Goal: Task Accomplishment & Management: Manage account settings

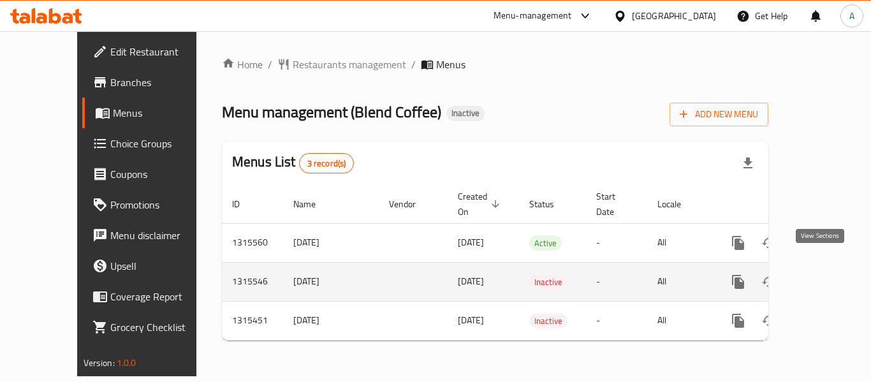
click at [823, 274] on icon "enhanced table" at bounding box center [830, 281] width 15 height 15
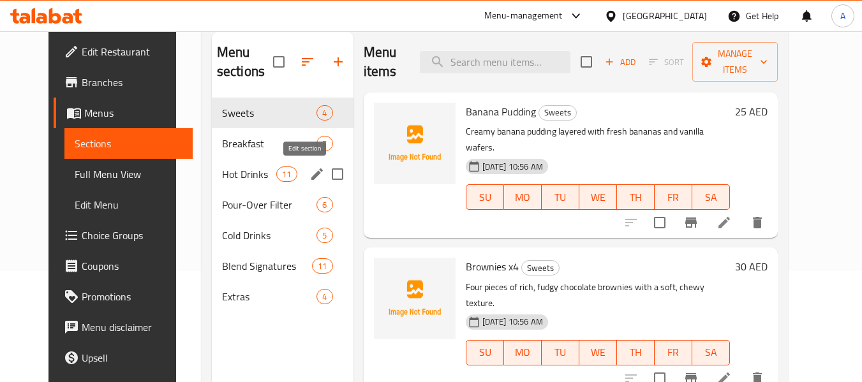
scroll to position [128, 0]
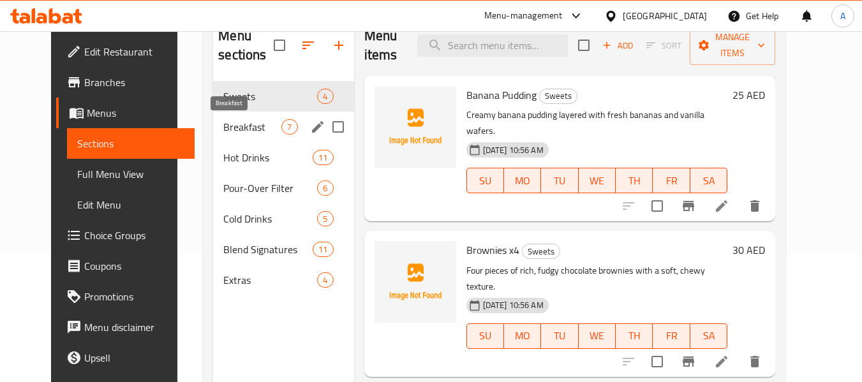
click at [223, 122] on span "Breakfast" at bounding box center [252, 126] width 58 height 15
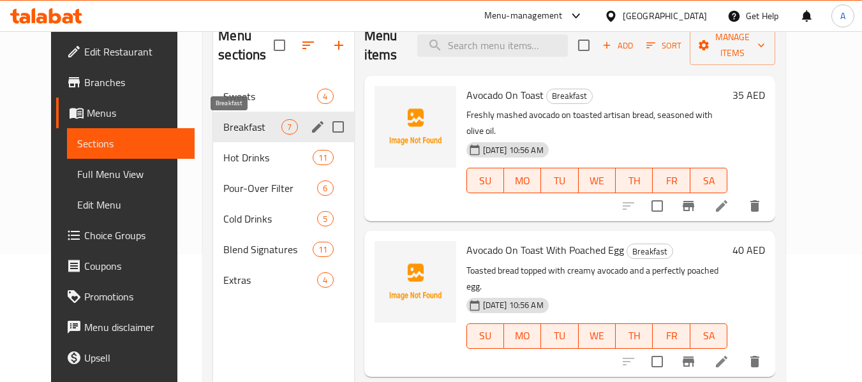
click at [216, 175] on div "Pour-Over Filter 6" at bounding box center [283, 188] width 140 height 31
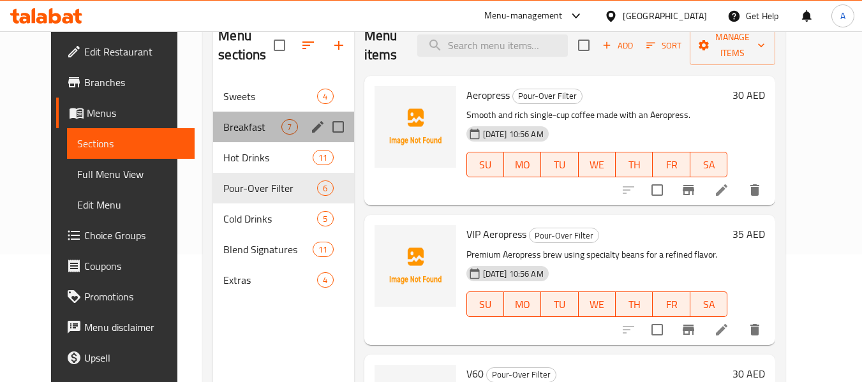
click at [237, 118] on div "Breakfast 7" at bounding box center [283, 127] width 140 height 31
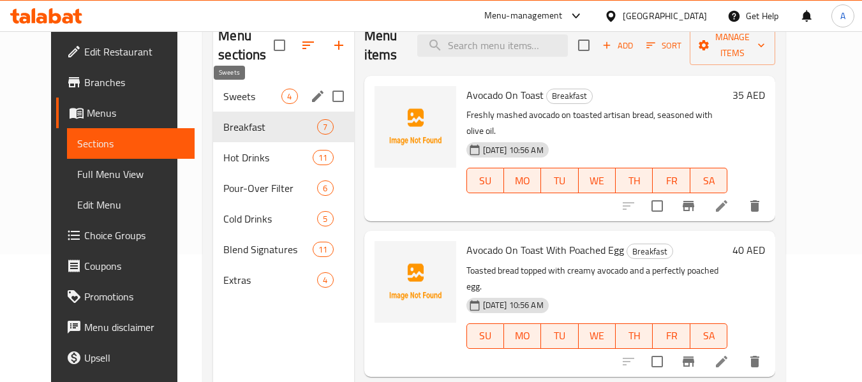
click at [231, 92] on span "Sweets" at bounding box center [252, 96] width 58 height 15
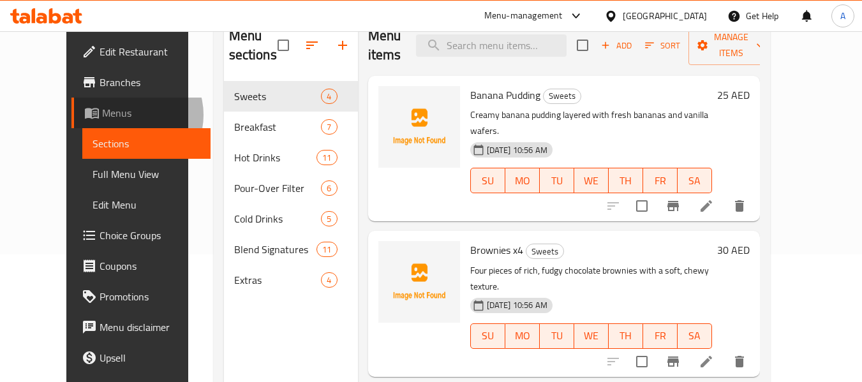
click at [102, 115] on span "Menus" at bounding box center [151, 112] width 98 height 15
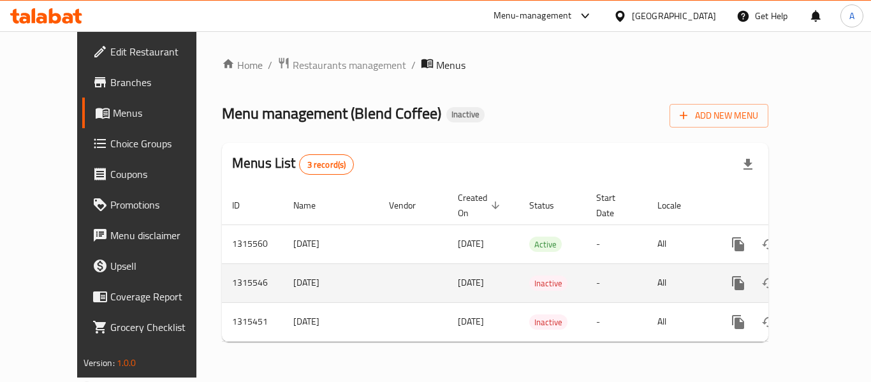
drag, startPoint x: 286, startPoint y: 270, endPoint x: 231, endPoint y: 272, distance: 55.6
click at [283, 272] on td "2/10/2025" at bounding box center [331, 282] width 96 height 39
copy td "2/10/2025"
click at [795, 277] on icon "enhanced table" at bounding box center [799, 282] width 9 height 11
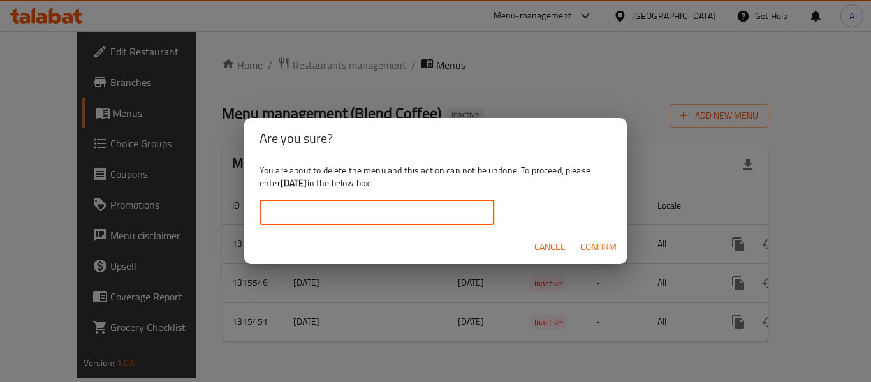
click at [427, 205] on input "text" at bounding box center [377, 213] width 235 height 26
paste input "2/10/2025"
type input "2/10/2025"
click at [580, 258] on button "Confirm" at bounding box center [598, 247] width 47 height 24
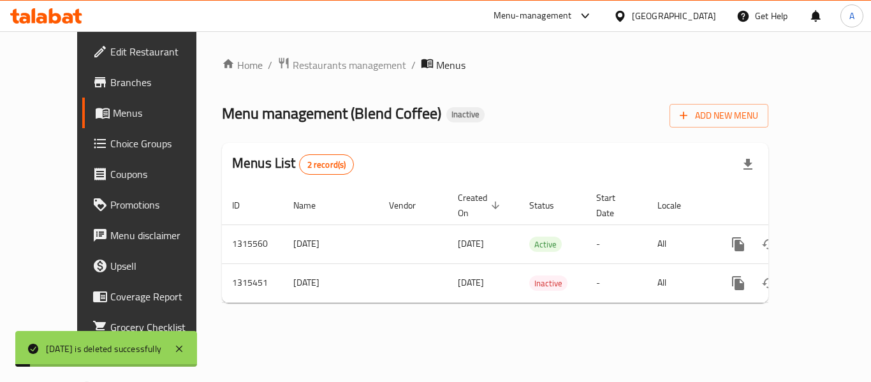
click at [543, 127] on div "Menu management ( Blend Coffee ) Inactive Add New Menu" at bounding box center [495, 113] width 547 height 29
click at [70, 6] on div at bounding box center [46, 16] width 92 height 26
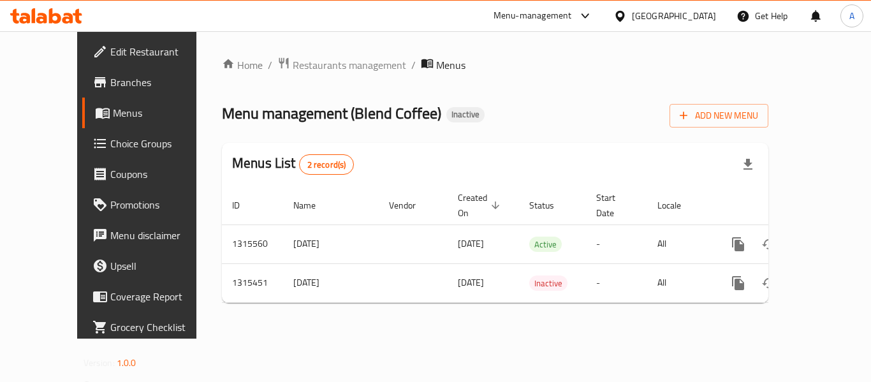
click at [70, 18] on icon at bounding box center [68, 18] width 11 height 11
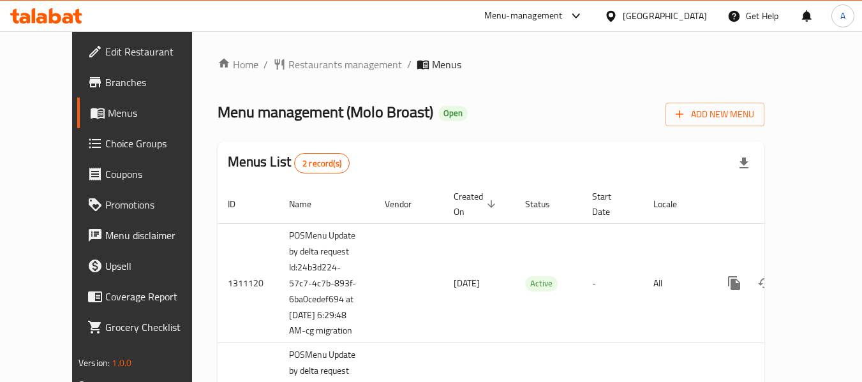
click at [105, 83] on span "Branches" at bounding box center [155, 82] width 101 height 15
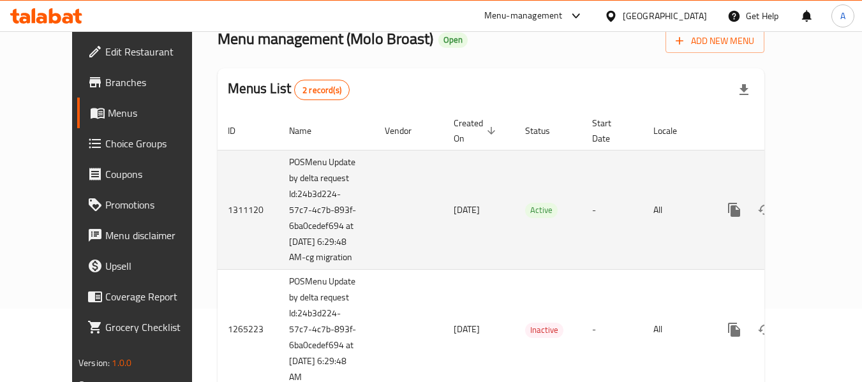
scroll to position [119, 0]
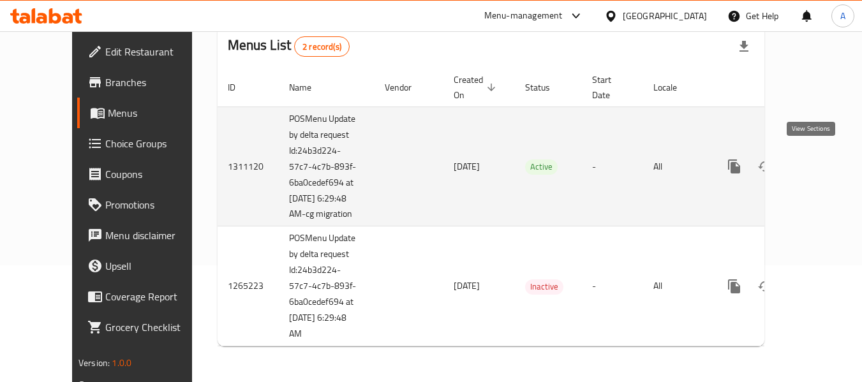
click at [818, 156] on link "enhanced table" at bounding box center [826, 166] width 31 height 31
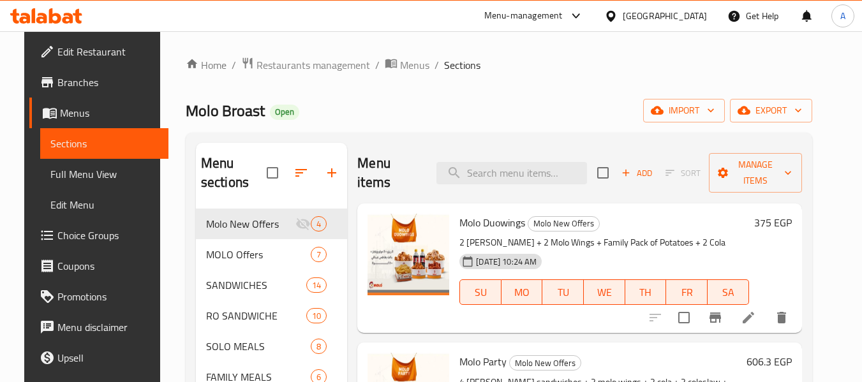
click at [54, 163] on link "Full Menu View" at bounding box center [104, 174] width 128 height 31
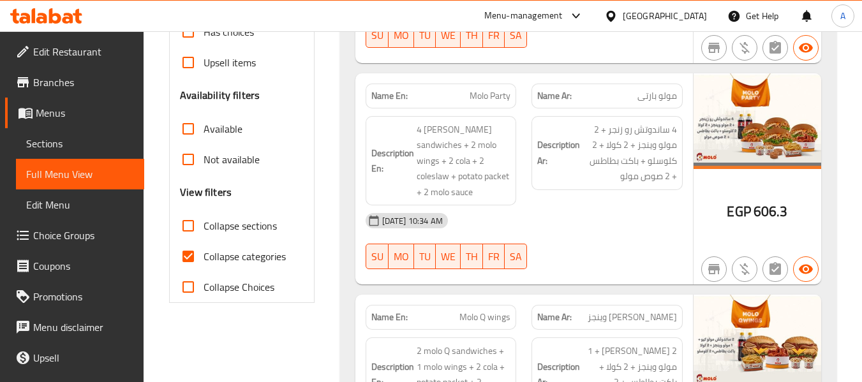
scroll to position [447, 0]
click at [249, 258] on span "Collapse categories" at bounding box center [244, 255] width 82 height 15
click at [203, 258] on input "Collapse categories" at bounding box center [188, 255] width 31 height 31
checkbox input "false"
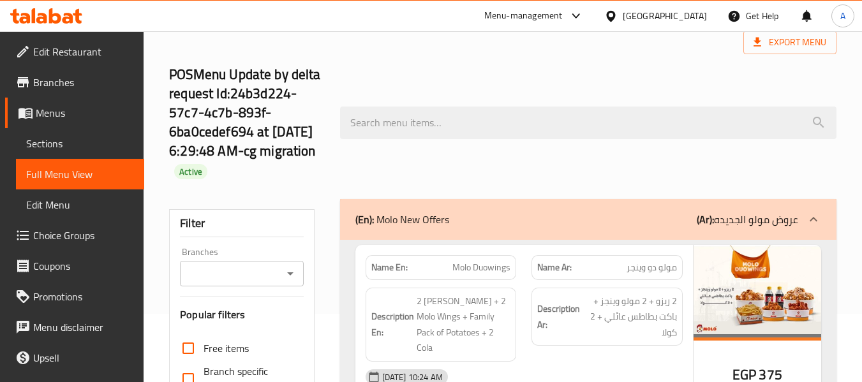
scroll to position [0, 0]
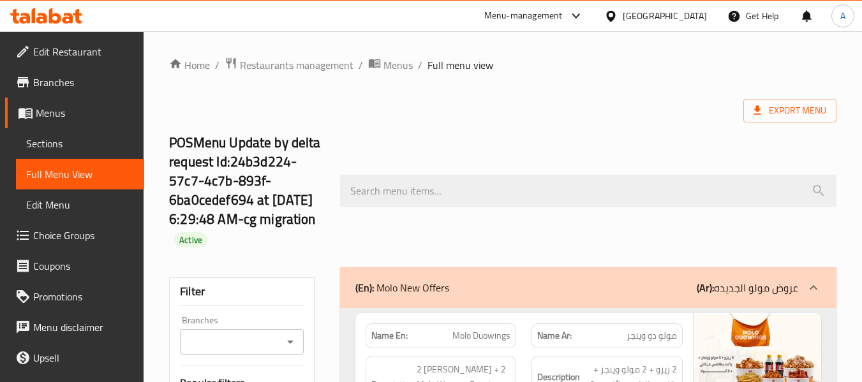
click at [98, 115] on span "Menus" at bounding box center [85, 112] width 98 height 15
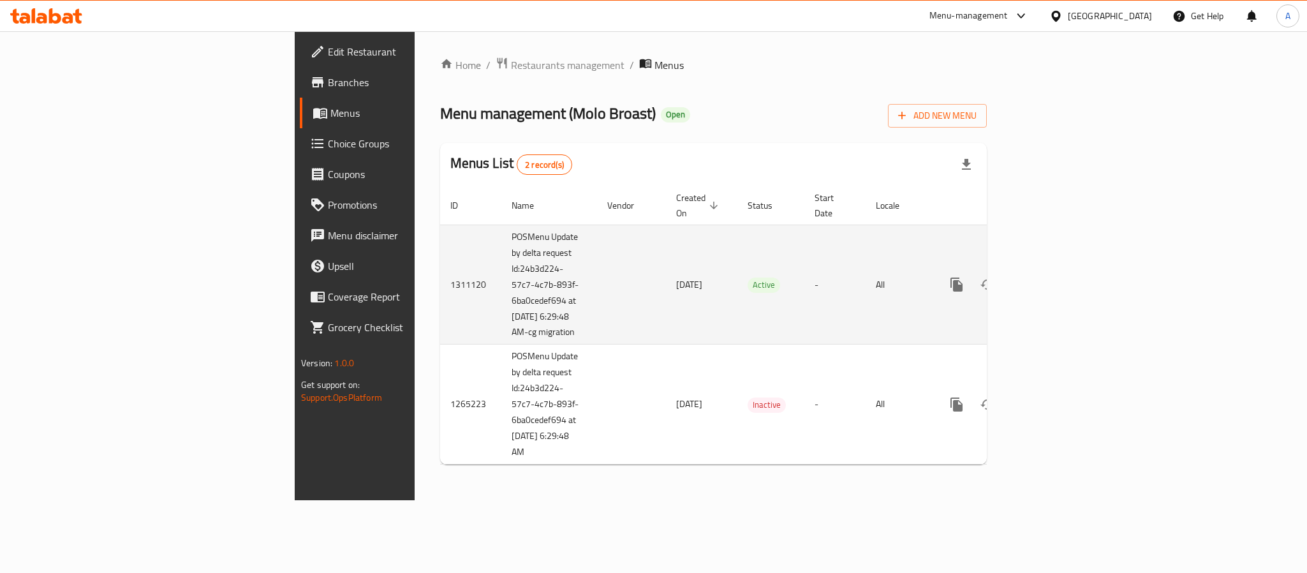
click at [871, 279] on icon "enhanced table" at bounding box center [1048, 284] width 15 height 15
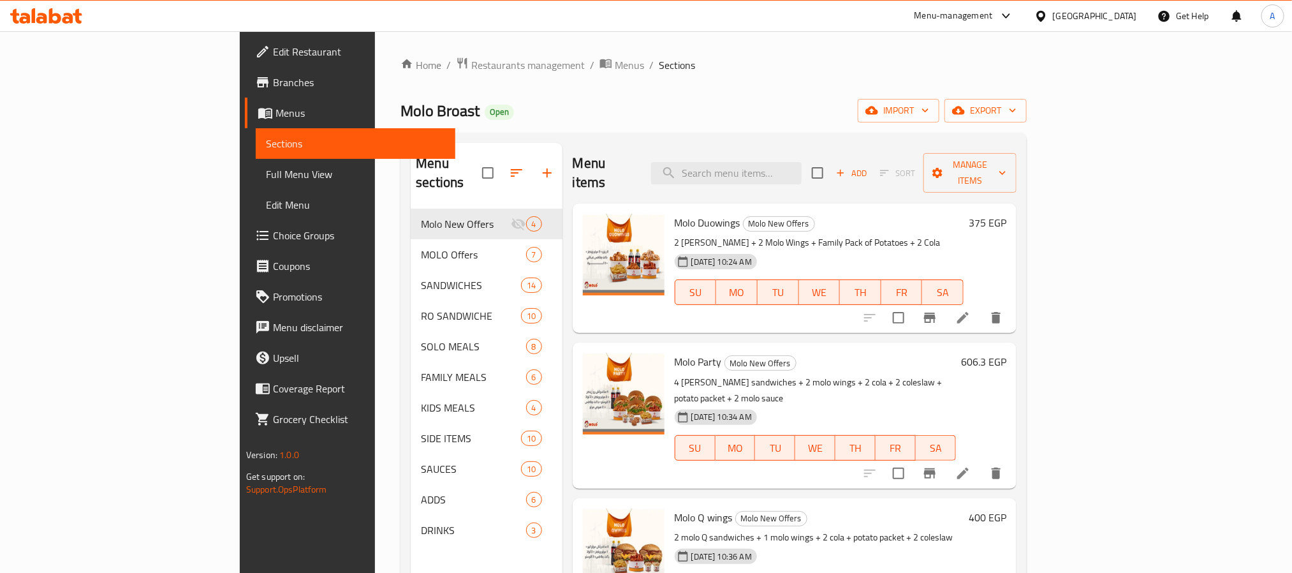
click at [256, 163] on link "Full Menu View" at bounding box center [356, 174] width 200 height 31
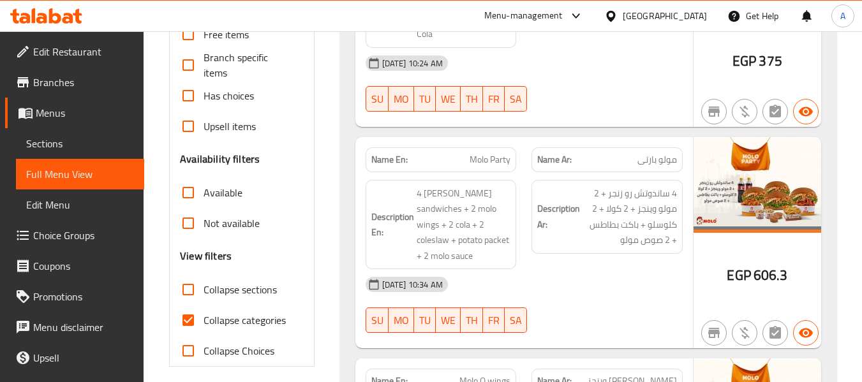
scroll to position [383, 0]
drag, startPoint x: 230, startPoint y: 329, endPoint x: 472, endPoint y: 246, distance: 256.2
click at [230, 329] on label "Collapse categories" at bounding box center [229, 319] width 113 height 31
click at [203, 329] on input "Collapse categories" at bounding box center [188, 319] width 31 height 31
checkbox input "false"
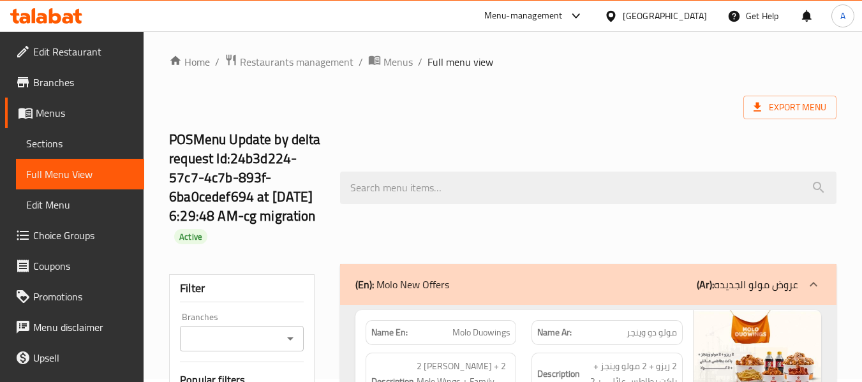
scroll to position [0, 0]
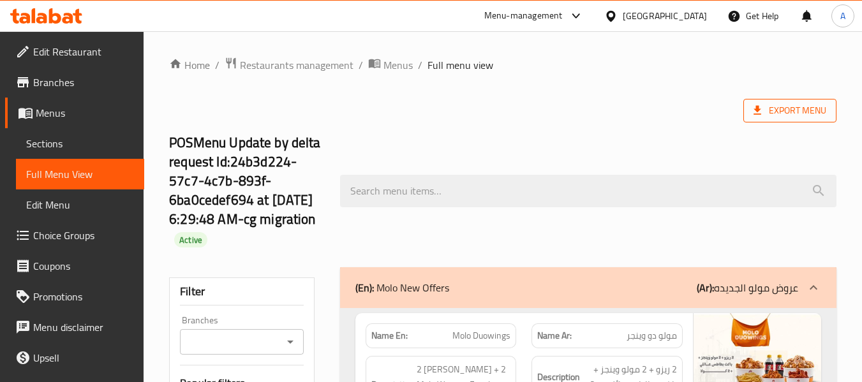
click at [811, 118] on span "Export Menu" at bounding box center [789, 111] width 73 height 16
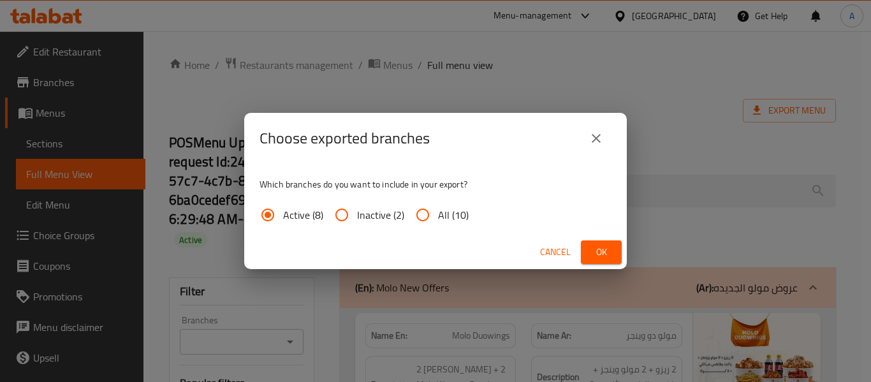
click at [443, 216] on span "All (10)" at bounding box center [453, 214] width 31 height 15
click at [438, 216] on input "All (10)" at bounding box center [423, 215] width 31 height 31
radio input "true"
click at [591, 249] on span "Ok" at bounding box center [601, 252] width 20 height 16
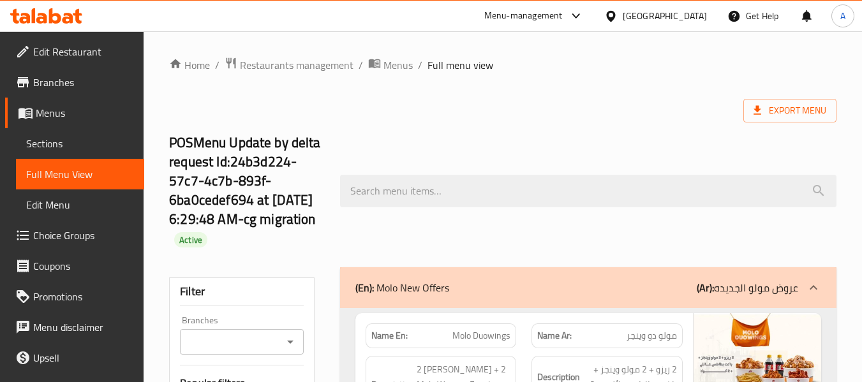
click at [91, 51] on span "Edit Restaurant" at bounding box center [83, 51] width 101 height 15
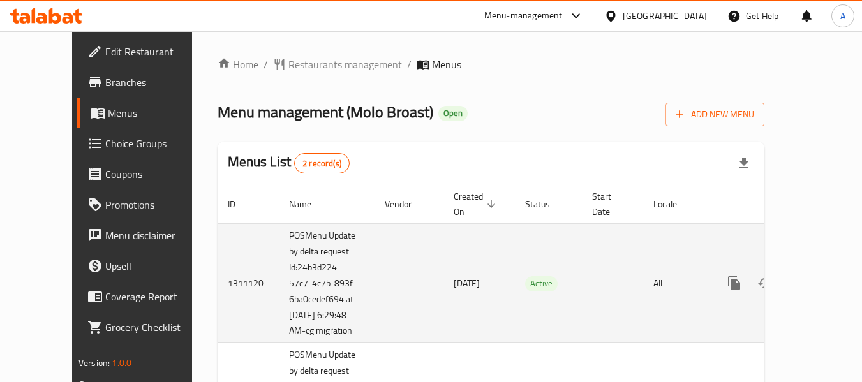
scroll to position [119, 0]
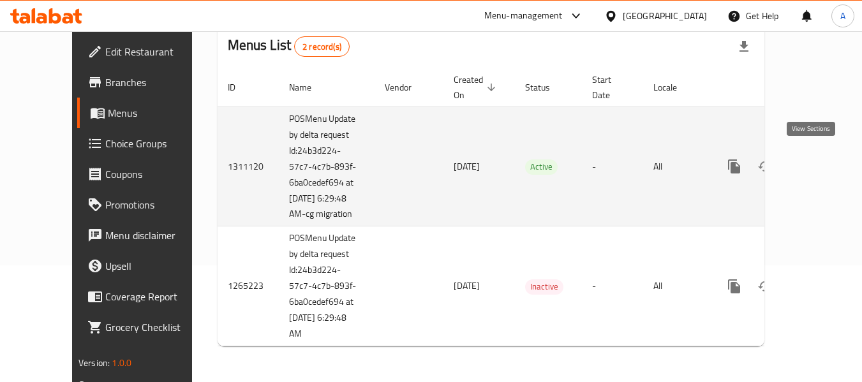
click at [818, 159] on icon "enhanced table" at bounding box center [825, 166] width 15 height 15
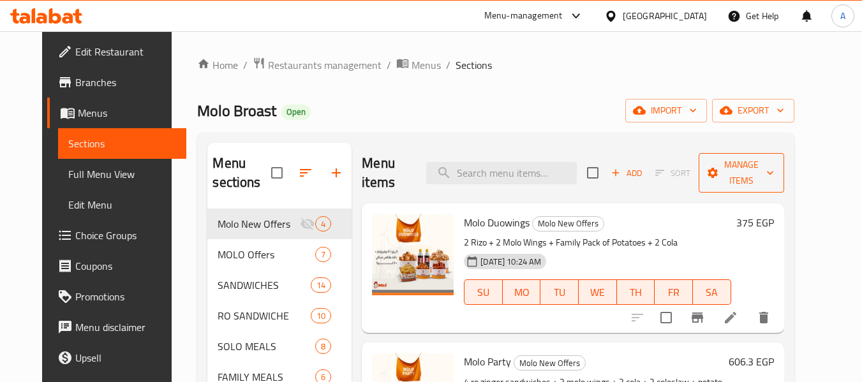
click at [770, 157] on span "Manage items" at bounding box center [741, 173] width 65 height 32
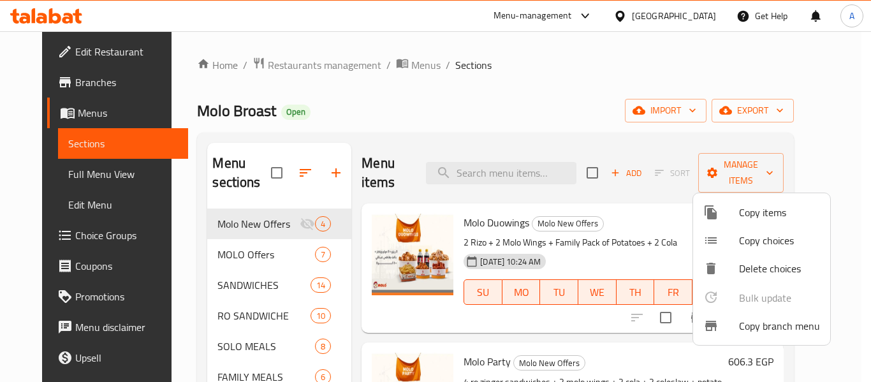
click at [751, 332] on span "Copy branch menu" at bounding box center [779, 325] width 81 height 15
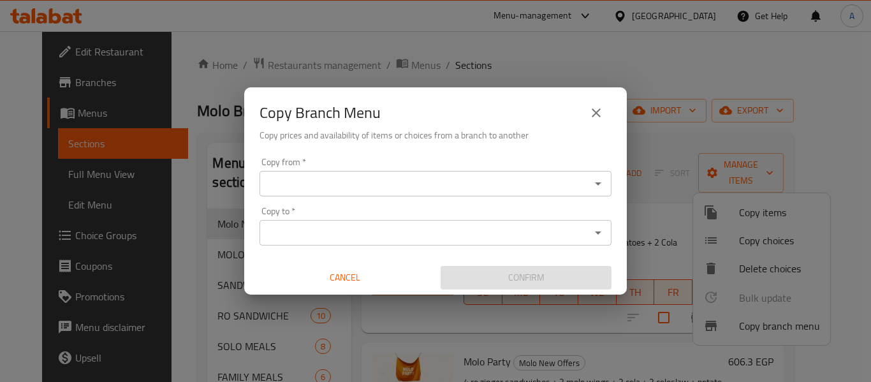
click at [597, 184] on icon "Open" at bounding box center [598, 183] width 6 height 3
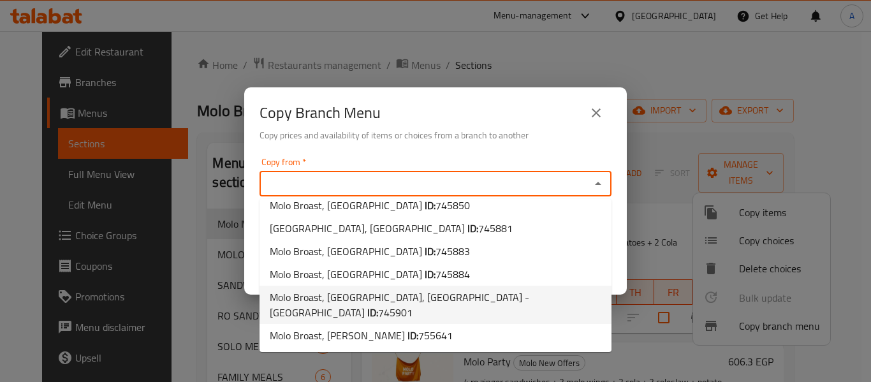
scroll to position [87, 0]
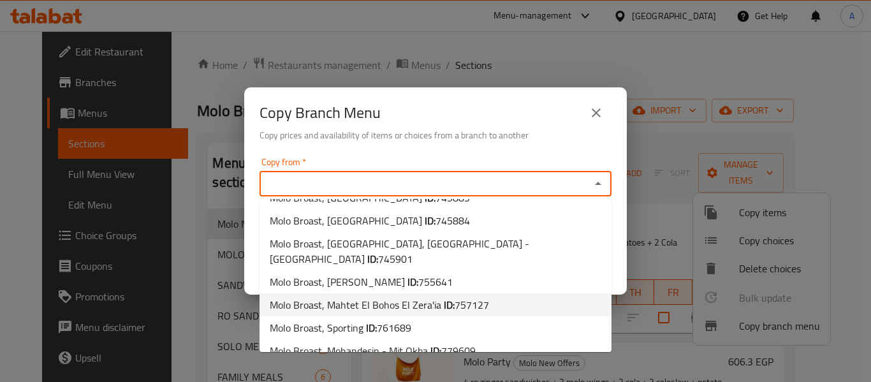
click at [514, 293] on li "Molo Broast, Mahtet El Bohos El Zera'ia ID: 757127" at bounding box center [436, 304] width 352 height 23
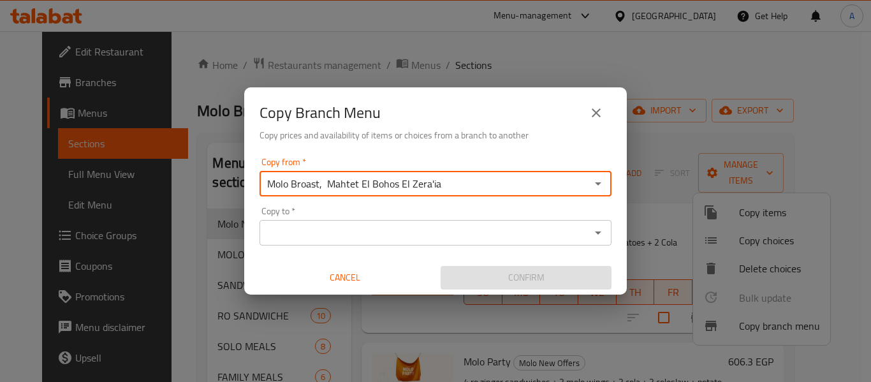
type input "Molo Broast, Mahtet El Bohos El Zera'ia"
drag, startPoint x: 598, startPoint y: 230, endPoint x: 573, endPoint y: 259, distance: 38.1
click at [597, 230] on icon "Open" at bounding box center [598, 232] width 15 height 15
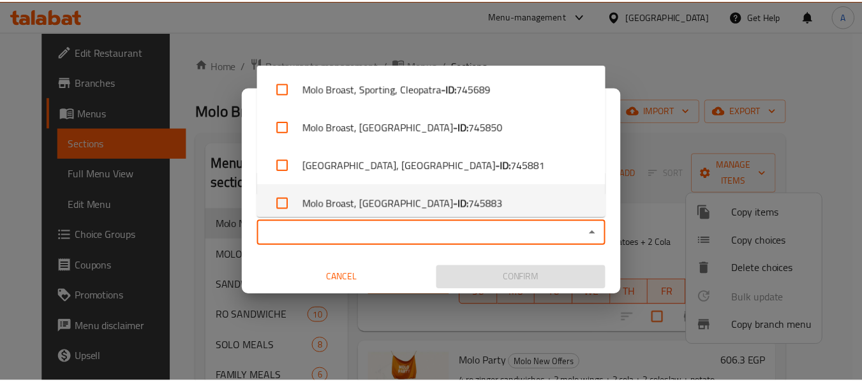
scroll to position [240, 0]
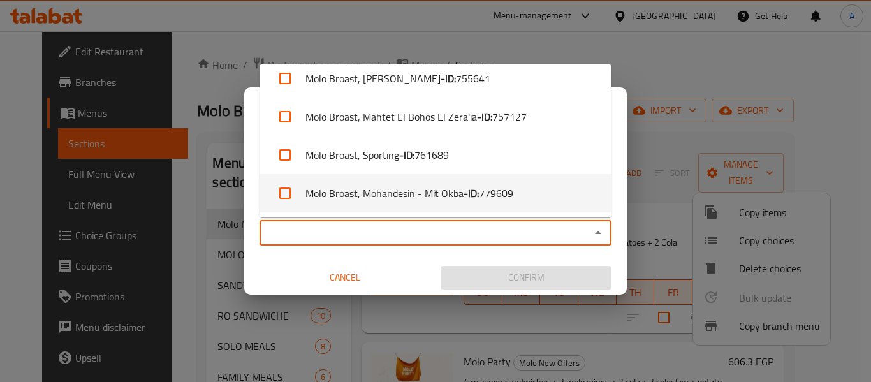
click at [522, 199] on li "Molo Broast, Mohandesin - Mit Okba - ID: 779609" at bounding box center [436, 193] width 352 height 38
checkbox input "true"
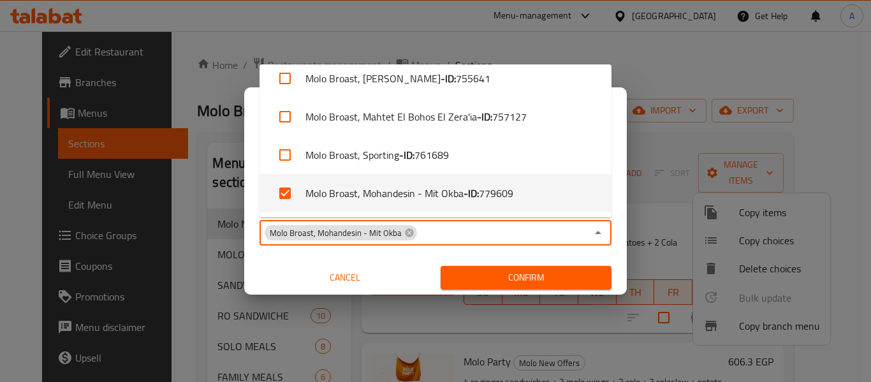
click at [581, 279] on span "Confirm" at bounding box center [526, 278] width 151 height 16
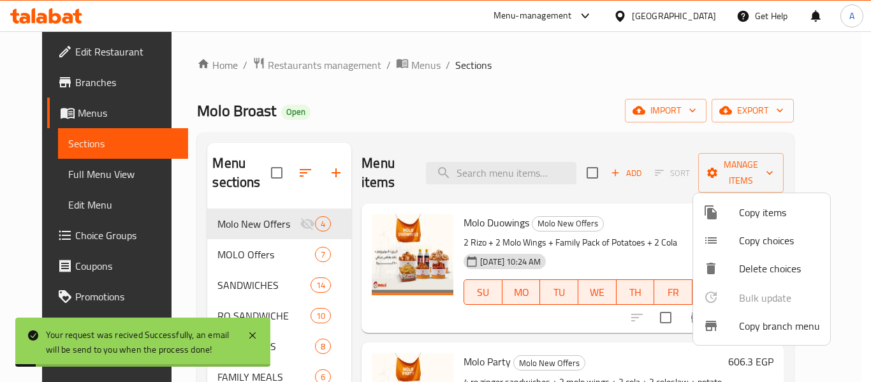
click at [598, 126] on div at bounding box center [435, 191] width 871 height 382
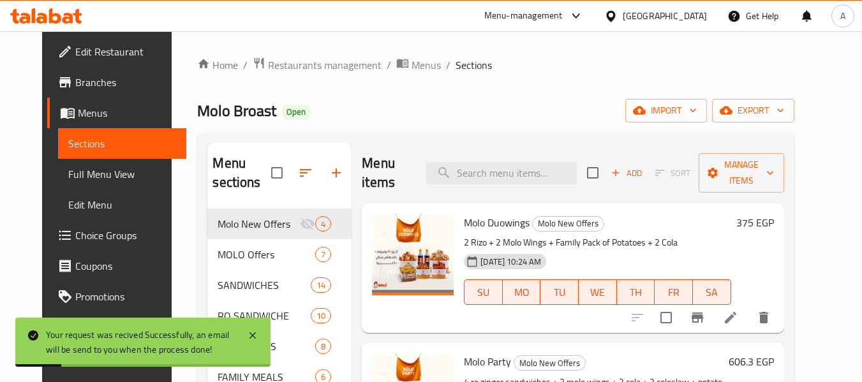
drag, startPoint x: 91, startPoint y: 181, endPoint x: 94, endPoint y: 165, distance: 16.4
click at [91, 181] on span "Full Menu View" at bounding box center [122, 173] width 108 height 15
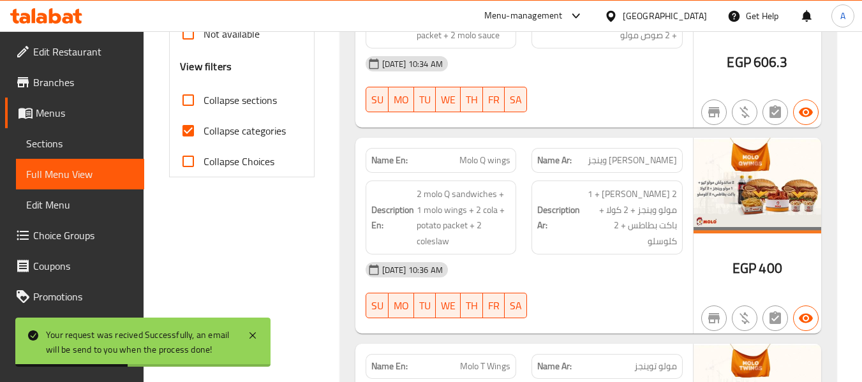
scroll to position [574, 0]
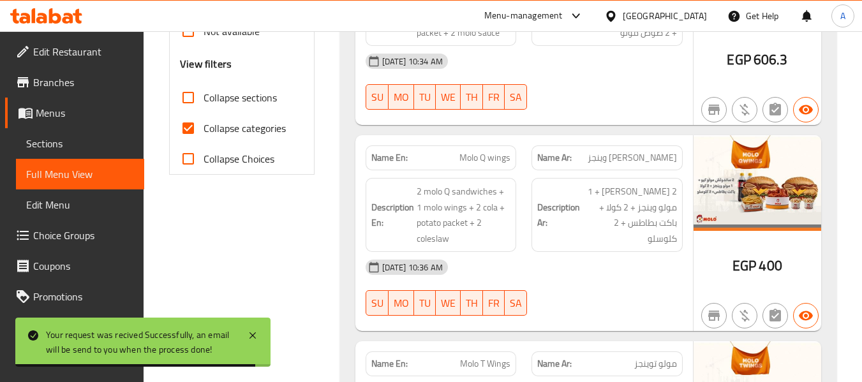
click at [599, 124] on div "Name En: Molo Party Name Ar: مولو بارتى Description En: 4 ro zinger sandwiches …" at bounding box center [523, 27] width 337 height 196
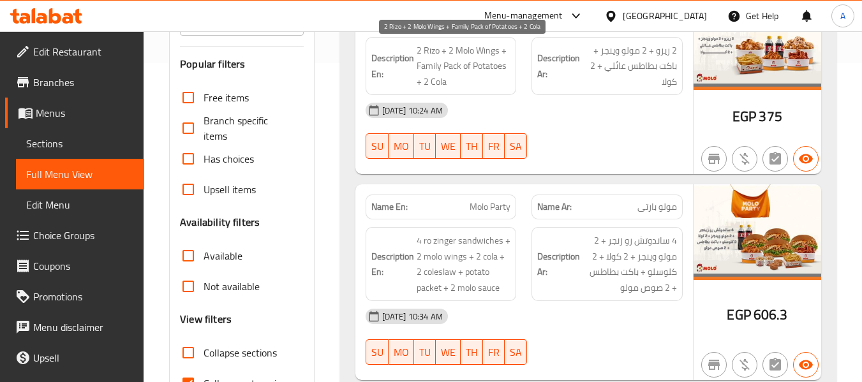
scroll to position [383, 0]
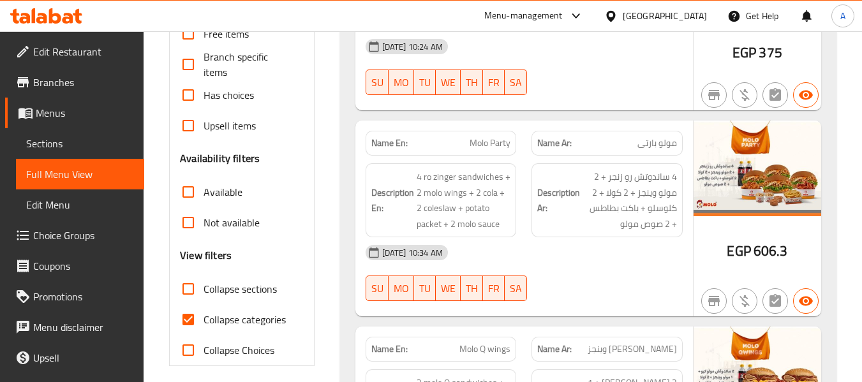
click at [251, 314] on span "Collapse categories" at bounding box center [244, 319] width 82 height 15
click at [203, 314] on input "Collapse categories" at bounding box center [188, 319] width 31 height 31
checkbox input "false"
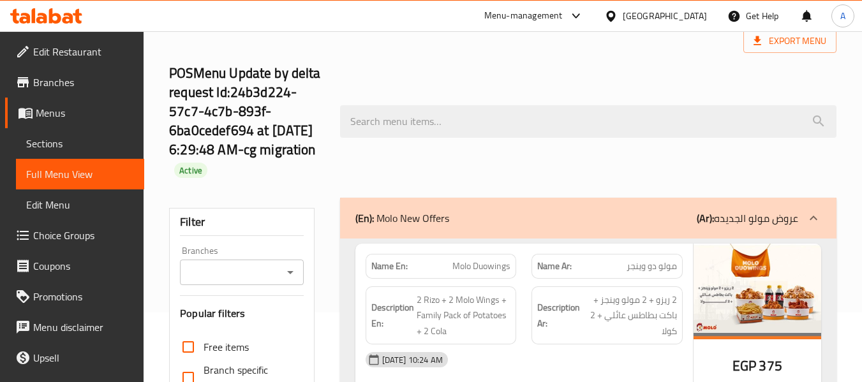
scroll to position [0, 0]
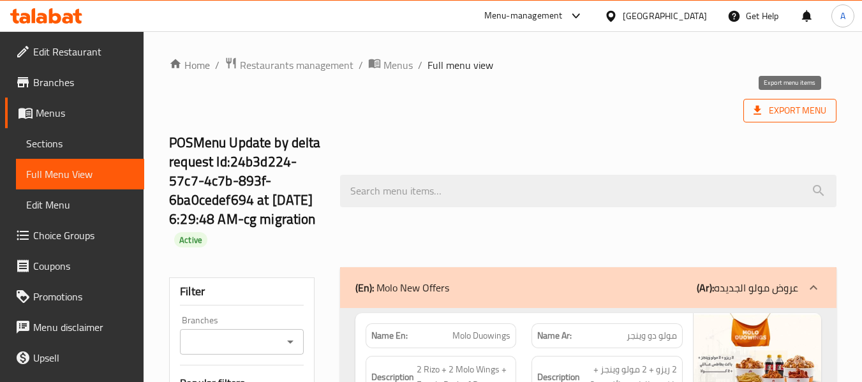
click at [771, 115] on span "Export Menu" at bounding box center [789, 111] width 73 height 16
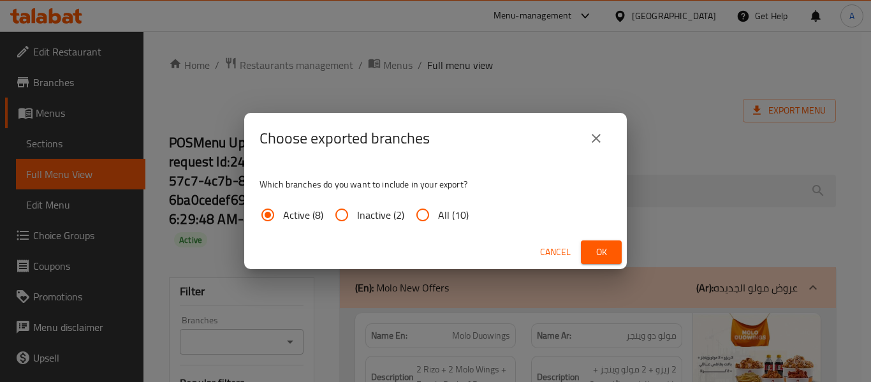
click at [450, 216] on span "All (10)" at bounding box center [453, 214] width 31 height 15
click at [438, 216] on input "All (10)" at bounding box center [423, 215] width 31 height 31
radio input "true"
click at [597, 249] on span "Ok" at bounding box center [601, 252] width 20 height 16
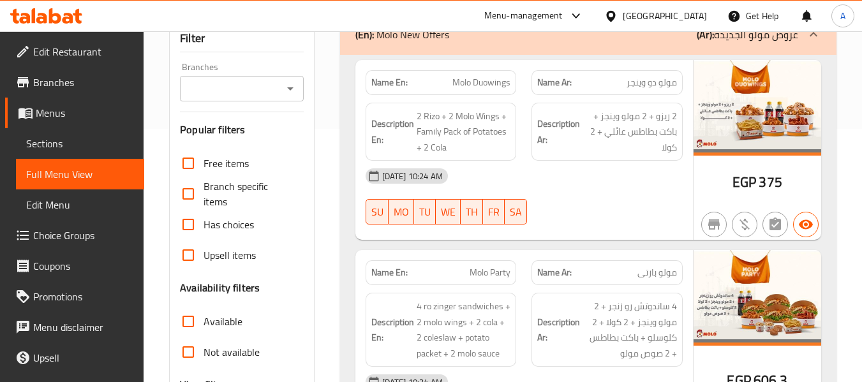
scroll to position [255, 0]
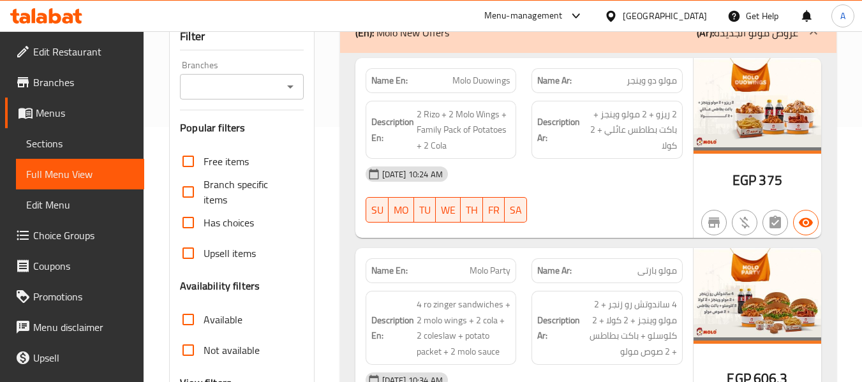
drag, startPoint x: 36, startPoint y: 80, endPoint x: 47, endPoint y: 80, distance: 11.5
click at [36, 80] on span "Branches" at bounding box center [83, 82] width 101 height 15
